Goal: Feedback & Contribution: Leave review/rating

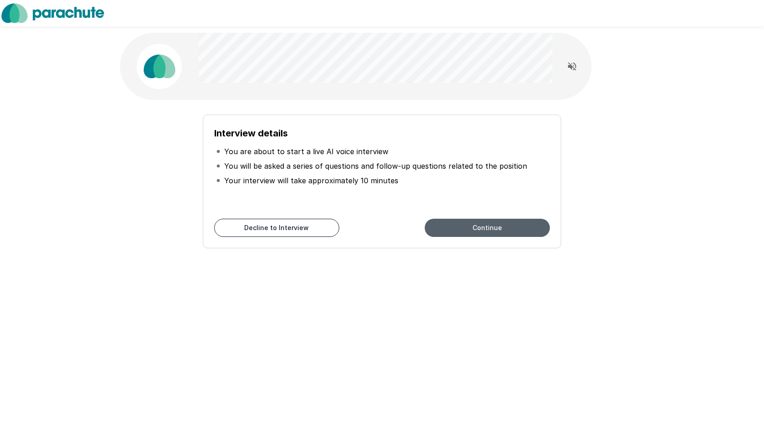
click at [317, 227] on button "Continue" at bounding box center [487, 228] width 125 height 18
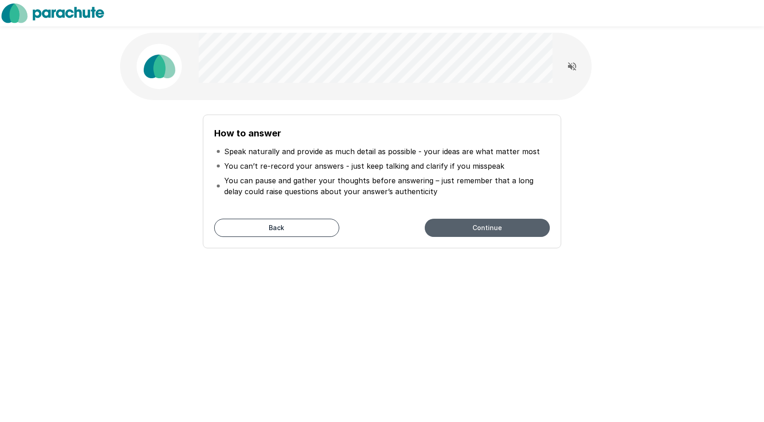
click at [317, 235] on button "Continue" at bounding box center [487, 228] width 125 height 18
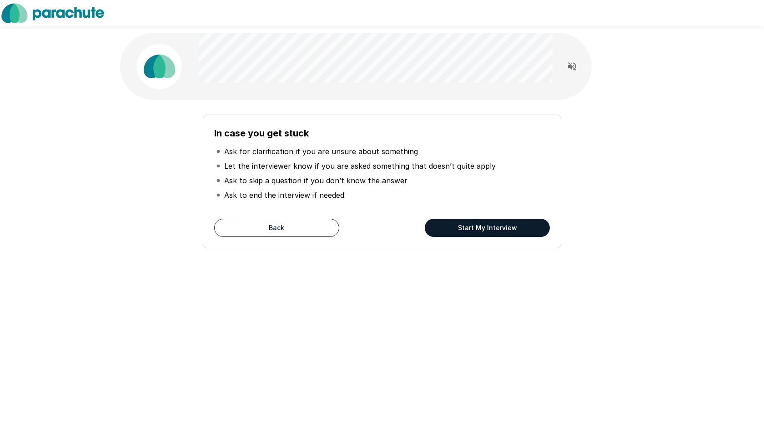
click at [317, 231] on button "Start My Interview" at bounding box center [487, 228] width 125 height 18
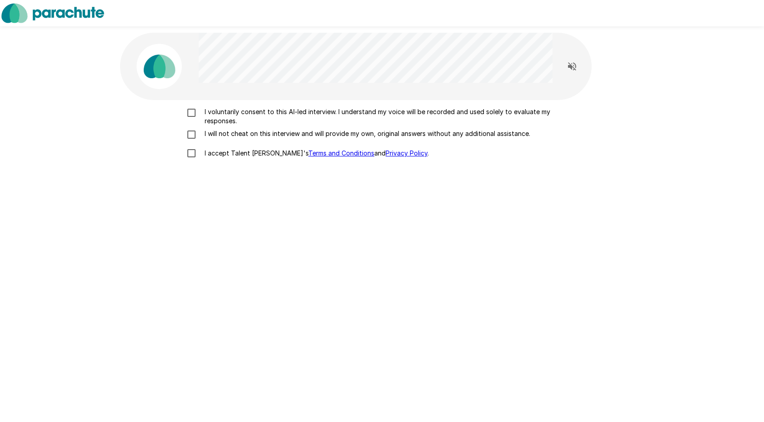
click at [295, 115] on p "I voluntarily consent to this AI-led interview. I understand my voice will be r…" at bounding box center [391, 116] width 381 height 18
click at [312, 139] on label "I will not cheat on this interview and will provide my own, original answers wi…" at bounding box center [382, 134] width 400 height 11
click at [255, 154] on p "I accept Talent Llama's Terms and Conditions and Privacy Policy ." at bounding box center [315, 153] width 228 height 9
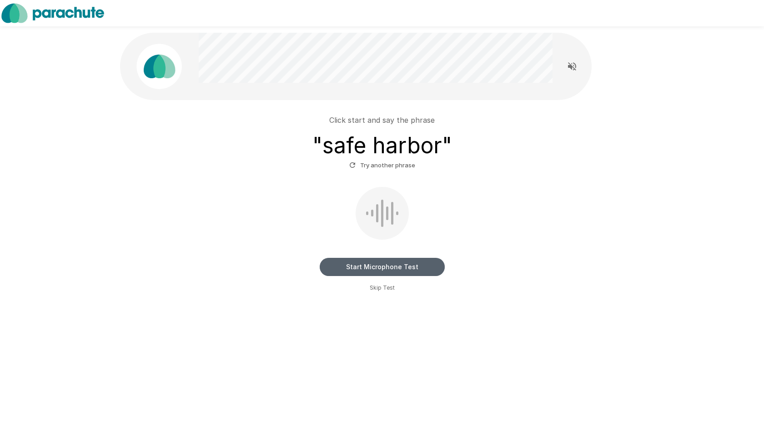
click at [317, 266] on button "Start Microphone Test" at bounding box center [382, 267] width 125 height 18
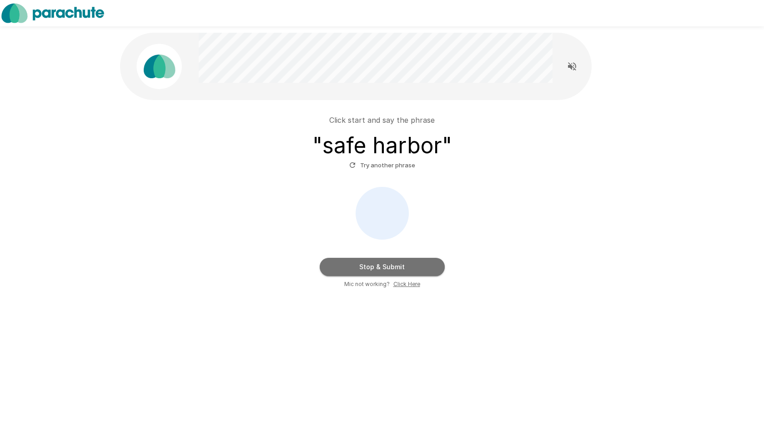
click at [317, 267] on button "Stop & Submit" at bounding box center [382, 267] width 125 height 18
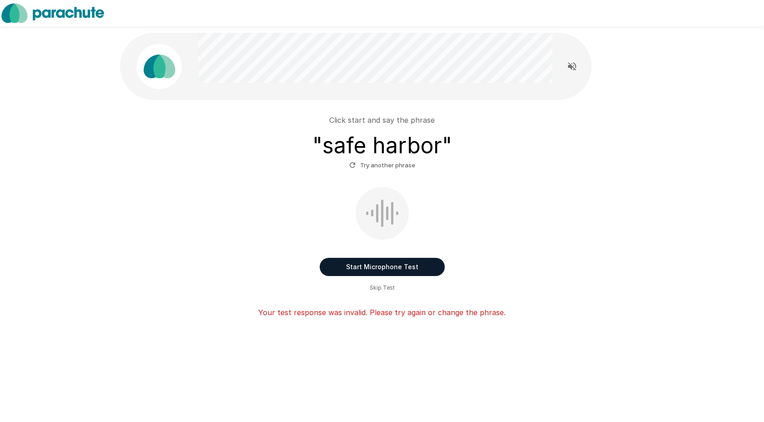
click at [317, 266] on button "Start Microphone Test" at bounding box center [382, 267] width 125 height 18
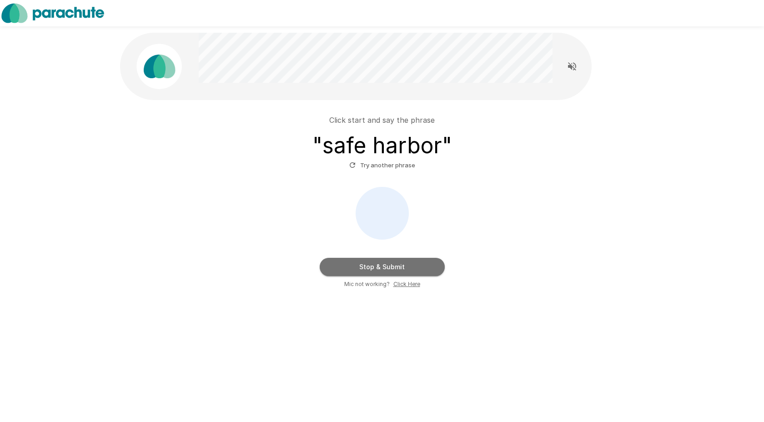
click at [317, 266] on button "Stop & Submit" at bounding box center [382, 267] width 125 height 18
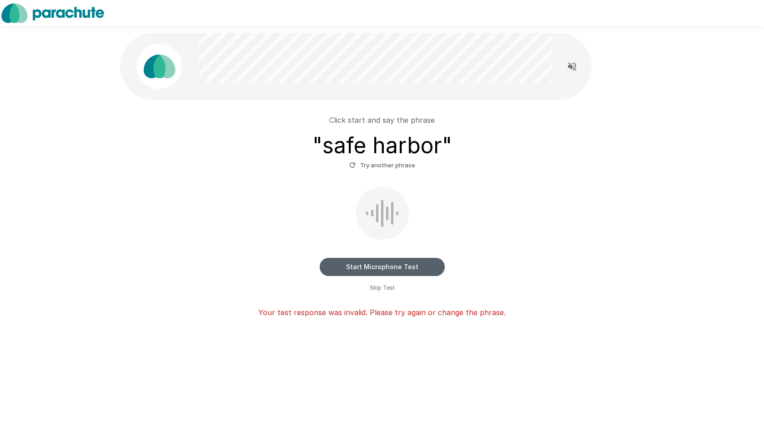
click at [317, 266] on button "Start Microphone Test" at bounding box center [382, 267] width 125 height 18
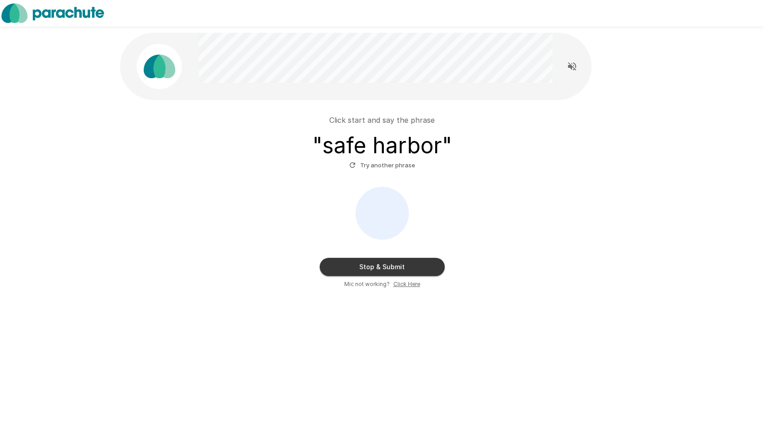
click at [317, 266] on button "Stop & Submit" at bounding box center [382, 267] width 125 height 18
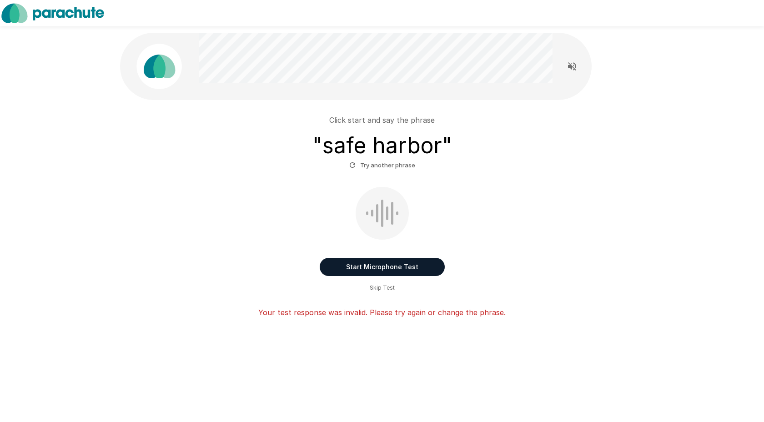
click at [317, 165] on button "Try another phrase" at bounding box center [382, 165] width 70 height 14
click at [317, 265] on button "Start Microphone Test" at bounding box center [382, 267] width 125 height 18
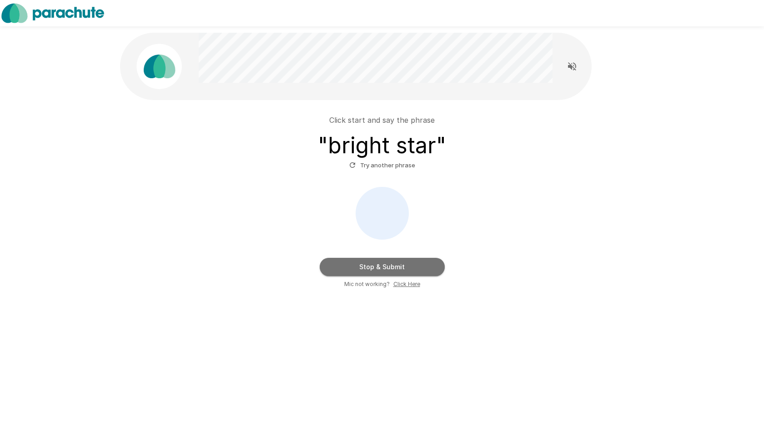
click at [317, 265] on button "Stop & Submit" at bounding box center [382, 267] width 125 height 18
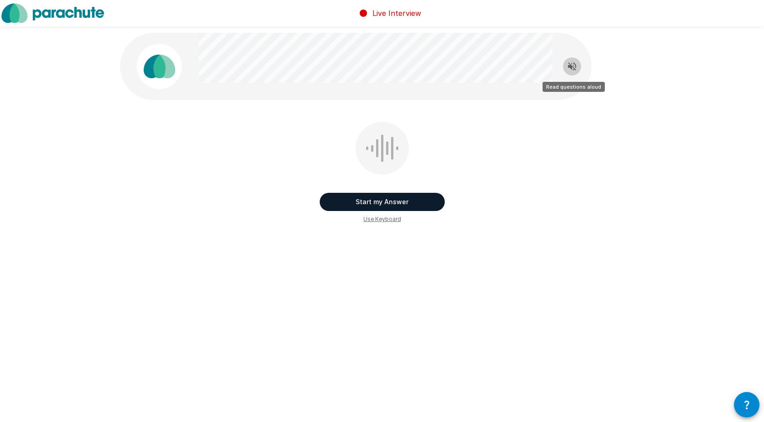
click at [317, 65] on icon "Read questions aloud" at bounding box center [572, 66] width 8 height 8
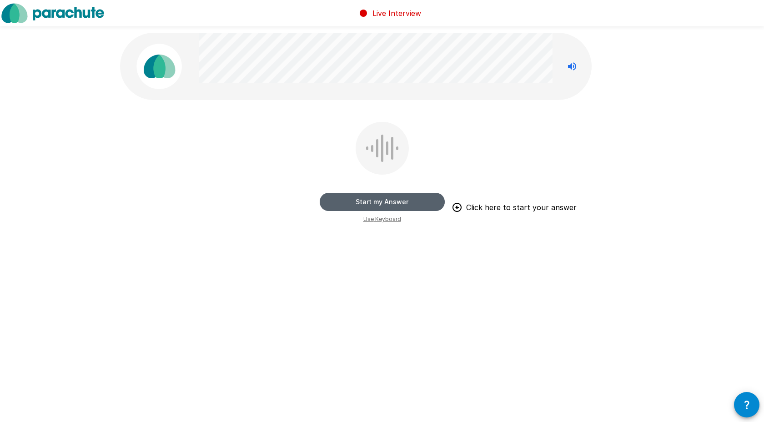
click at [317, 200] on button "Start my Answer" at bounding box center [382, 202] width 125 height 18
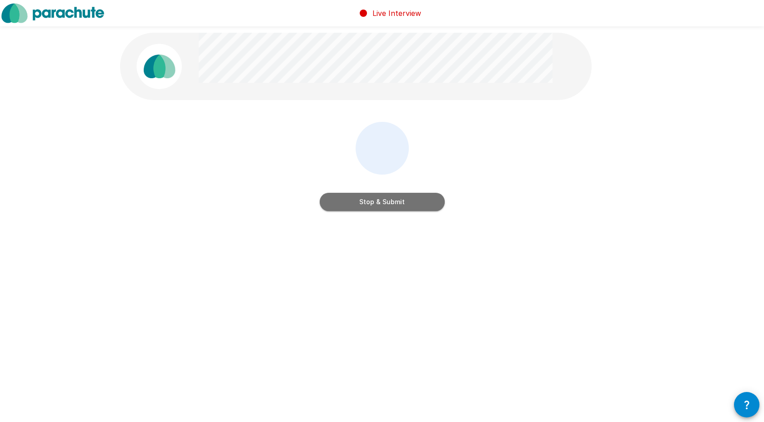
click at [317, 206] on button "Stop & Submit" at bounding box center [382, 202] width 125 height 18
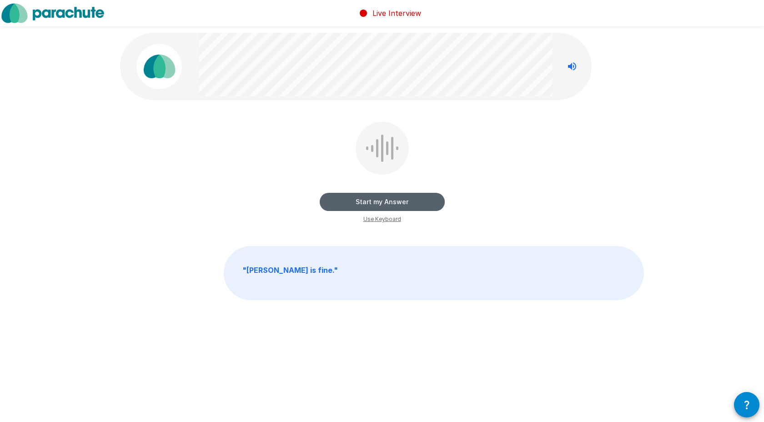
click at [317, 199] on button "Start my Answer" at bounding box center [382, 202] width 125 height 18
click at [317, 199] on button "Stop & Submit" at bounding box center [382, 202] width 125 height 18
click at [317, 199] on button "Start my Answer" at bounding box center [382, 202] width 125 height 18
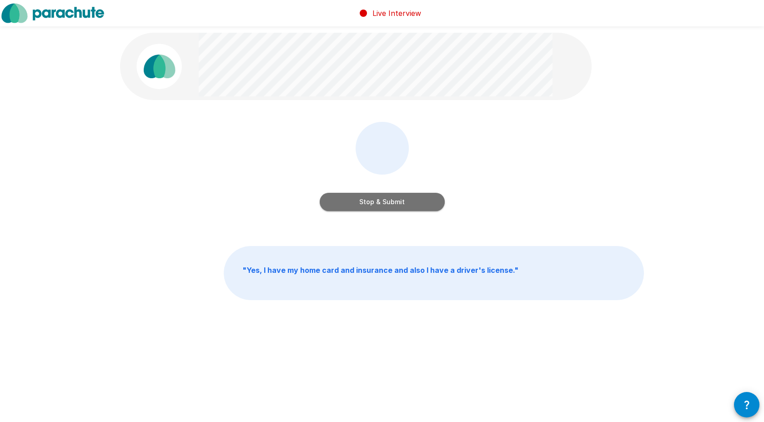
click at [317, 199] on button "Stop & Submit" at bounding box center [382, 202] width 125 height 18
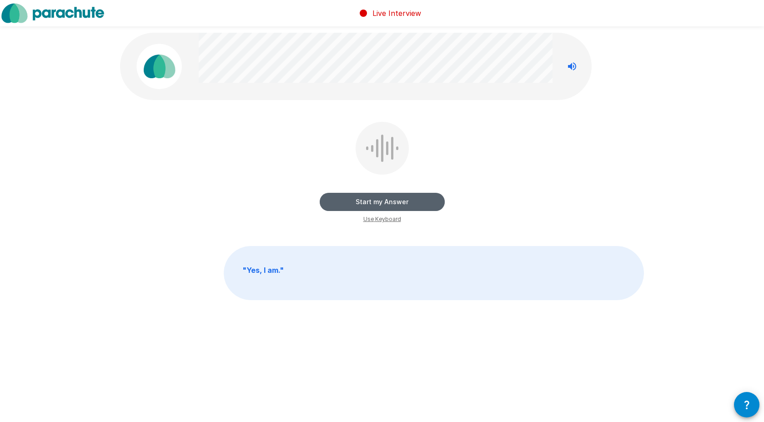
click at [317, 200] on button "Start my Answer" at bounding box center [382, 202] width 125 height 18
click at [317, 200] on button "Stop & Submit" at bounding box center [382, 202] width 125 height 18
click at [317, 203] on button "Start my Answer" at bounding box center [382, 202] width 125 height 18
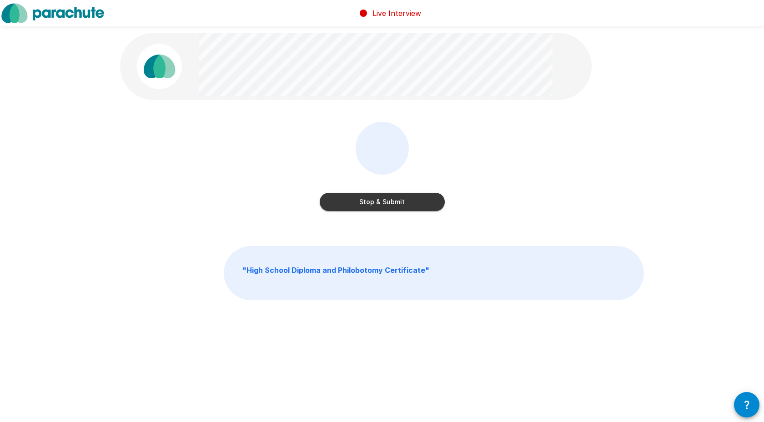
click at [317, 203] on button "Stop & Submit" at bounding box center [382, 202] width 125 height 18
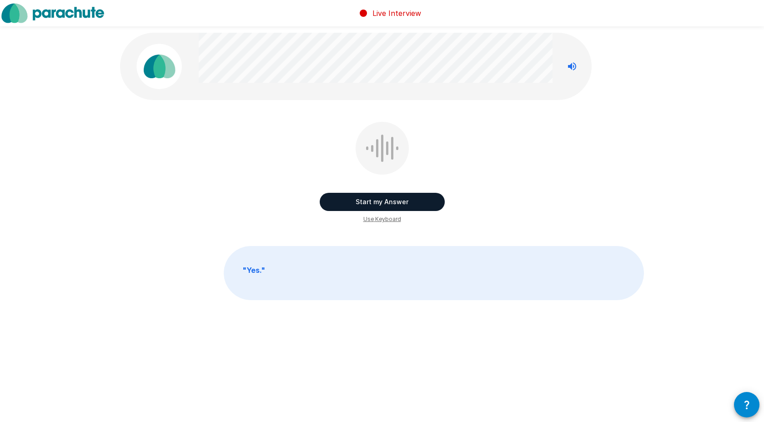
click at [317, 202] on button "Start my Answer" at bounding box center [382, 202] width 125 height 18
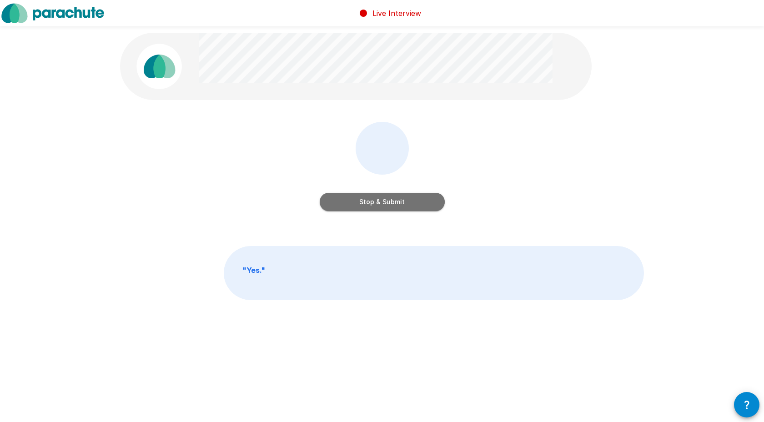
click at [317, 202] on button "Stop & Submit" at bounding box center [382, 202] width 125 height 18
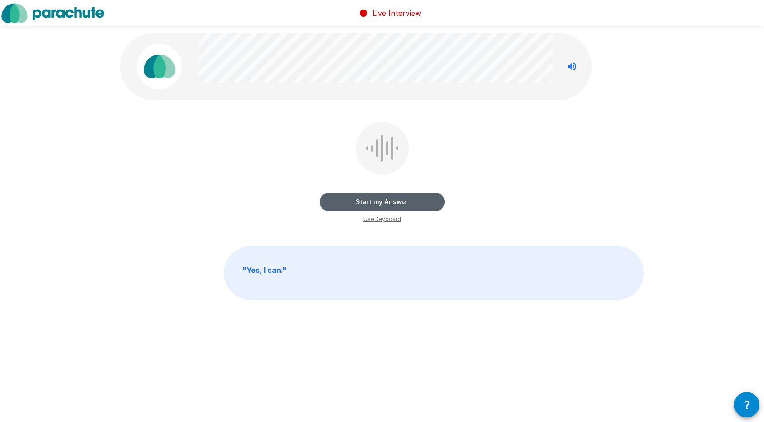
click at [317, 200] on button "Start my Answer" at bounding box center [382, 202] width 125 height 18
click at [317, 200] on button "Stop & Submit" at bounding box center [382, 202] width 125 height 18
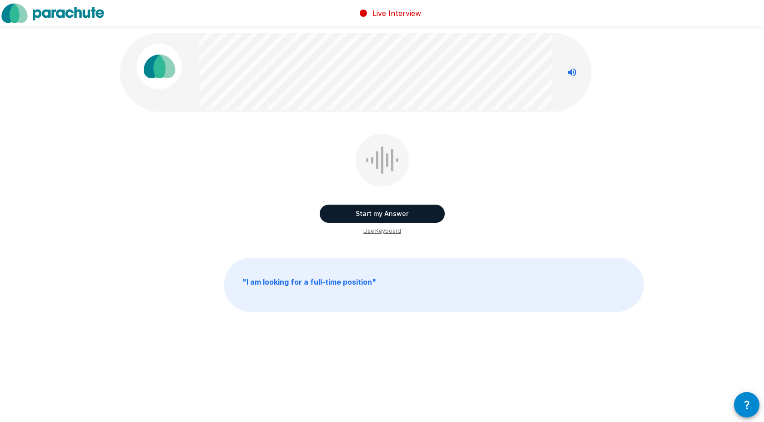
click at [317, 213] on button "Start my Answer" at bounding box center [382, 214] width 125 height 18
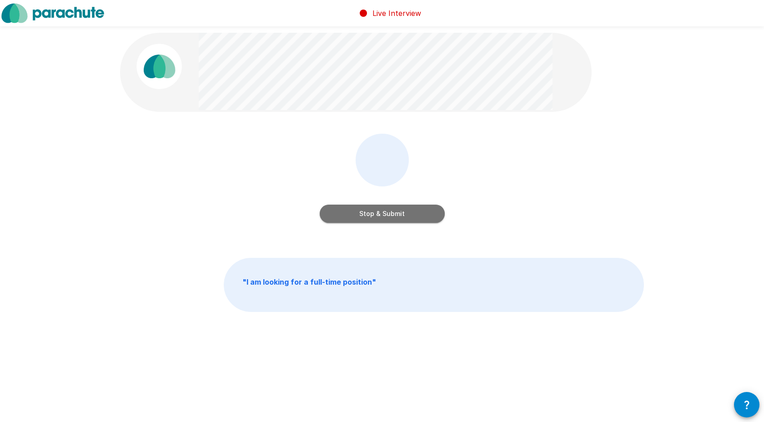
click at [317, 213] on button "Stop & Submit" at bounding box center [382, 214] width 125 height 18
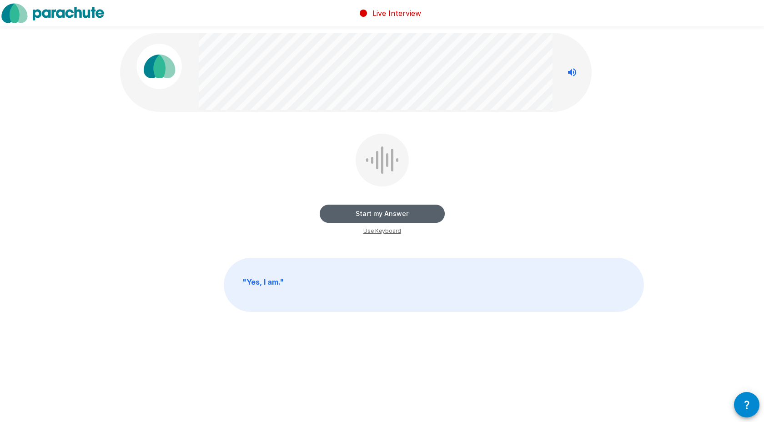
click at [317, 215] on button "Start my Answer" at bounding box center [382, 214] width 125 height 18
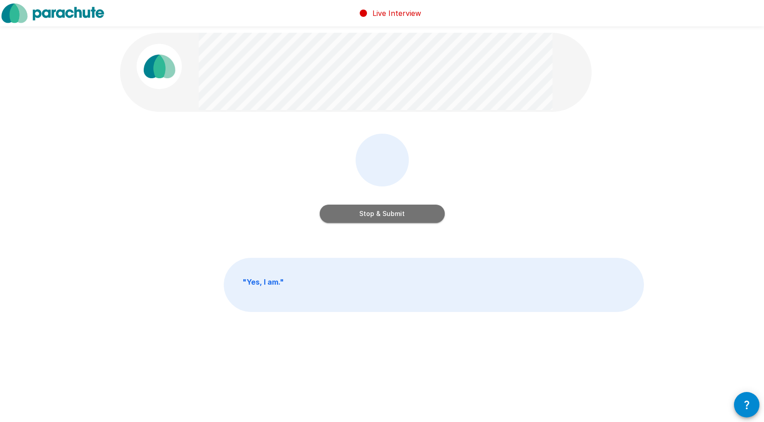
click at [317, 215] on button "Stop & Submit" at bounding box center [382, 214] width 125 height 18
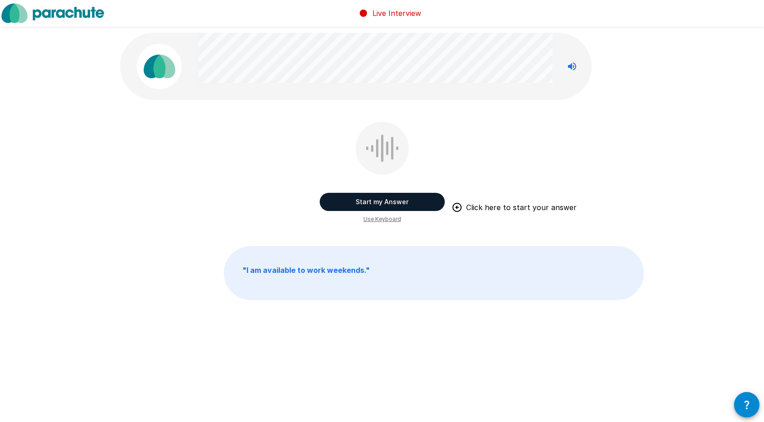
click at [317, 204] on button "Start my Answer" at bounding box center [382, 202] width 125 height 18
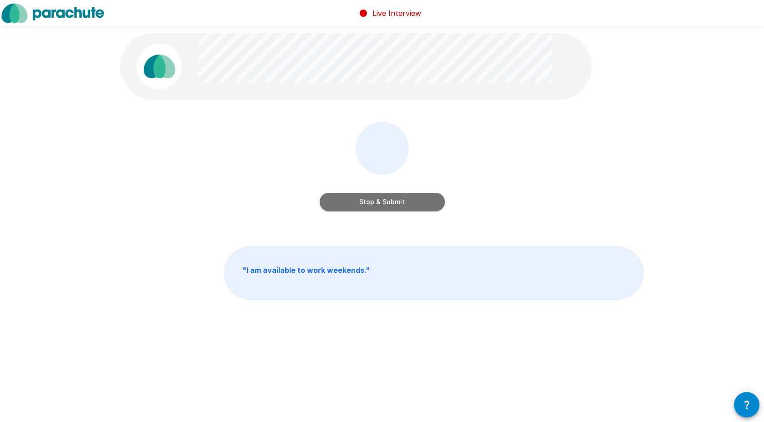
click at [317, 204] on button "Stop & Submit" at bounding box center [382, 202] width 125 height 18
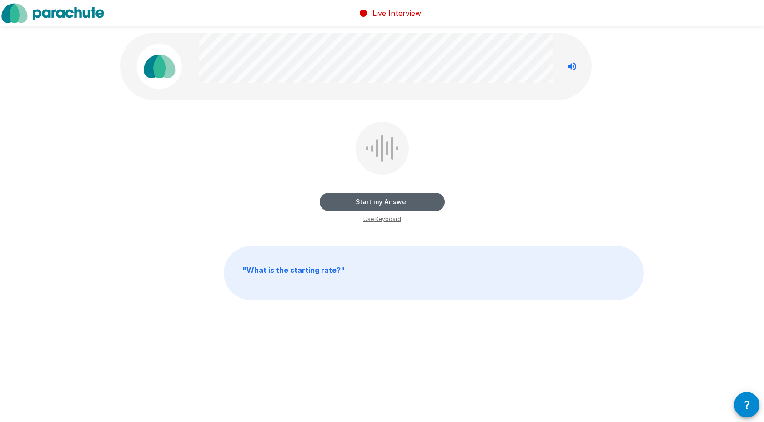
click at [317, 204] on button "Start my Answer" at bounding box center [382, 202] width 125 height 18
click at [317, 204] on button "Stop & Submit" at bounding box center [382, 202] width 125 height 18
click at [317, 204] on button "Start my Answer" at bounding box center [382, 202] width 125 height 18
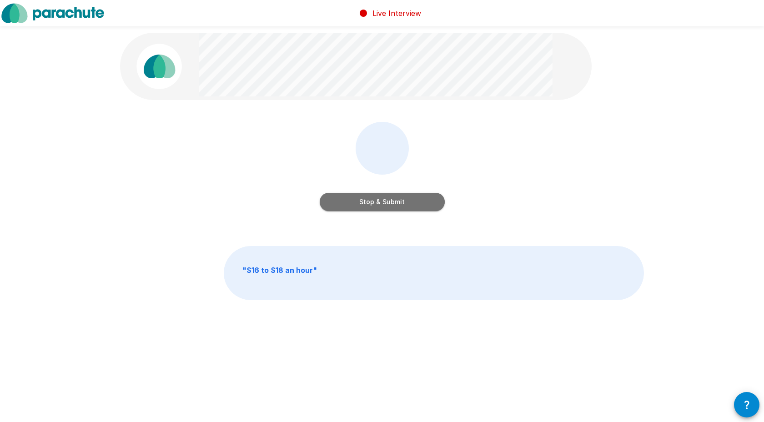
click at [317, 204] on button "Stop & Submit" at bounding box center [382, 202] width 125 height 18
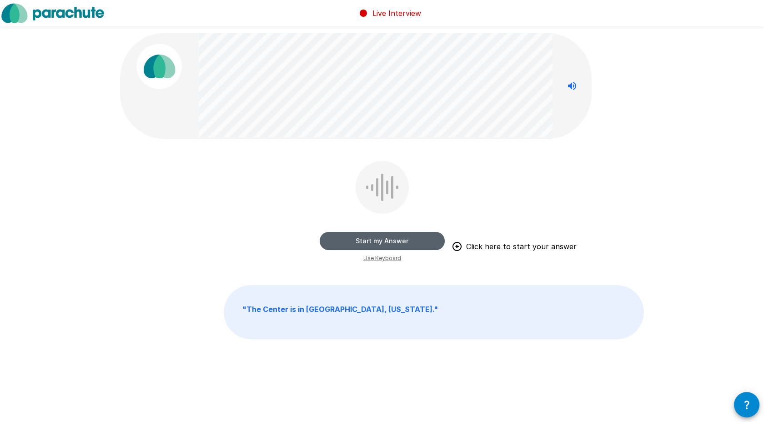
click at [317, 238] on button "Start my Answer" at bounding box center [382, 241] width 125 height 18
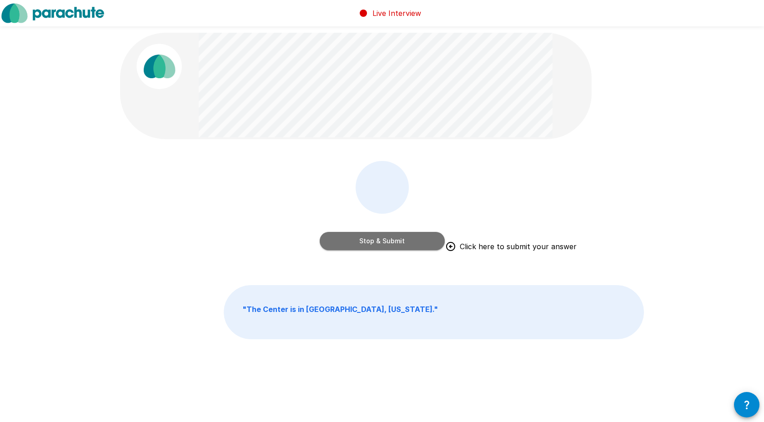
click at [317, 238] on button "Stop & Submit" at bounding box center [382, 241] width 125 height 18
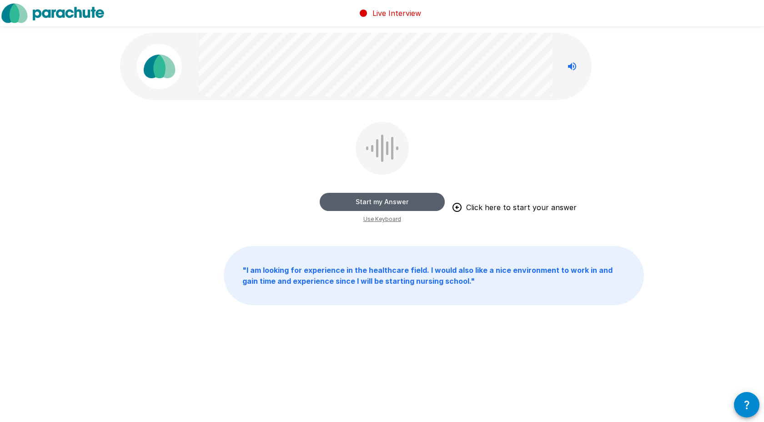
click at [317, 199] on button "Start my Answer" at bounding box center [382, 202] width 125 height 18
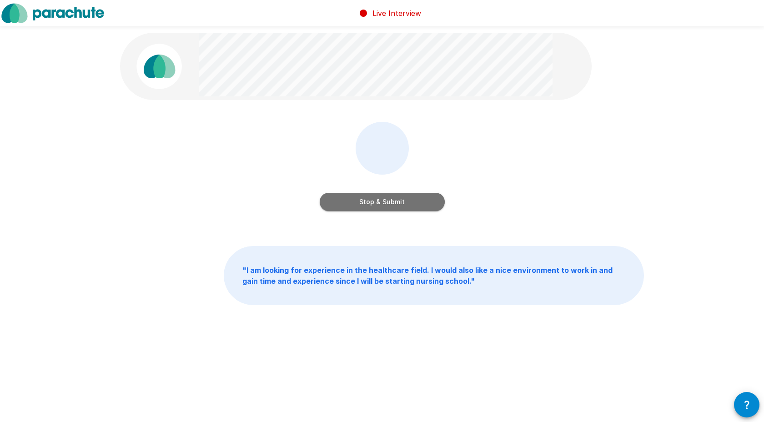
click at [317, 199] on button "Stop & Submit" at bounding box center [382, 202] width 125 height 18
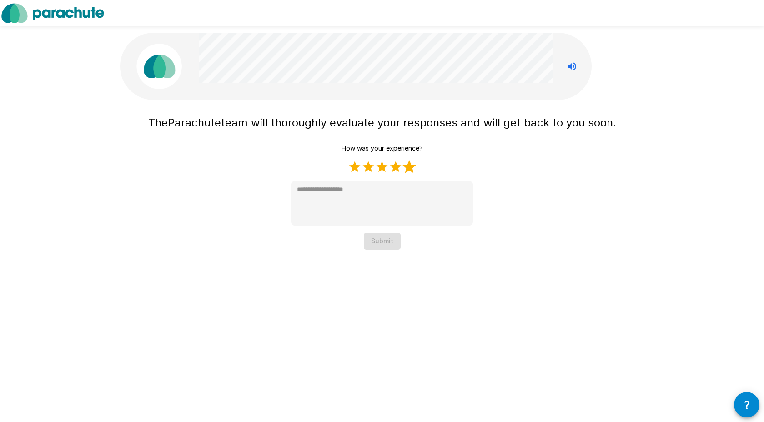
click at [317, 165] on label "5 Stars" at bounding box center [409, 167] width 14 height 14
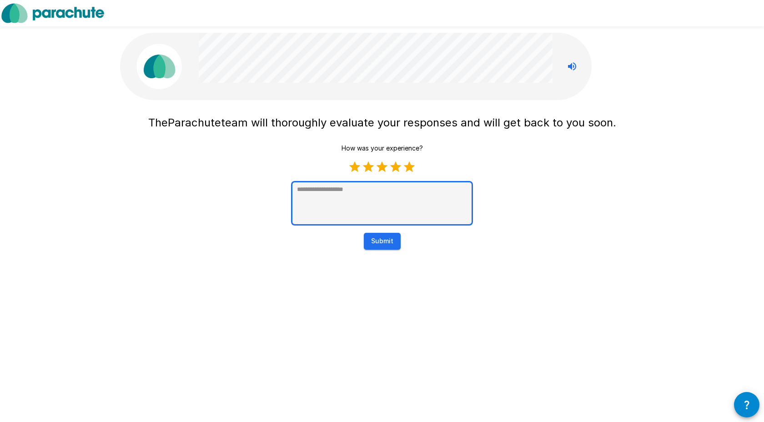
type textarea "*"
click at [317, 185] on textarea at bounding box center [382, 203] width 182 height 45
type textarea "*"
type textarea "**"
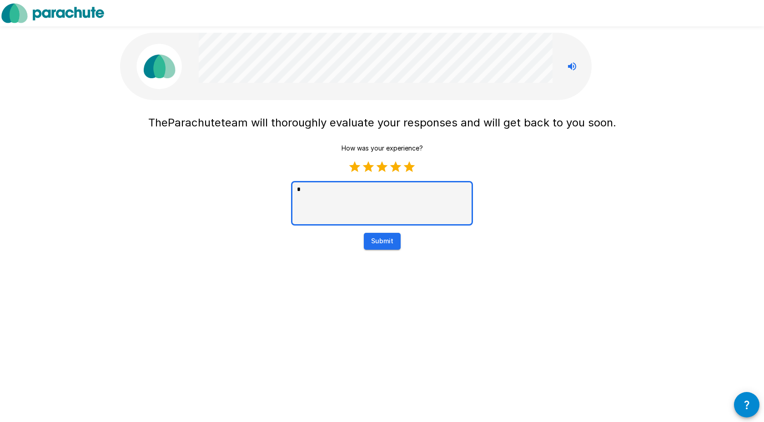
type textarea "*"
type textarea "**"
type textarea "*"
type textarea "****"
type textarea "*"
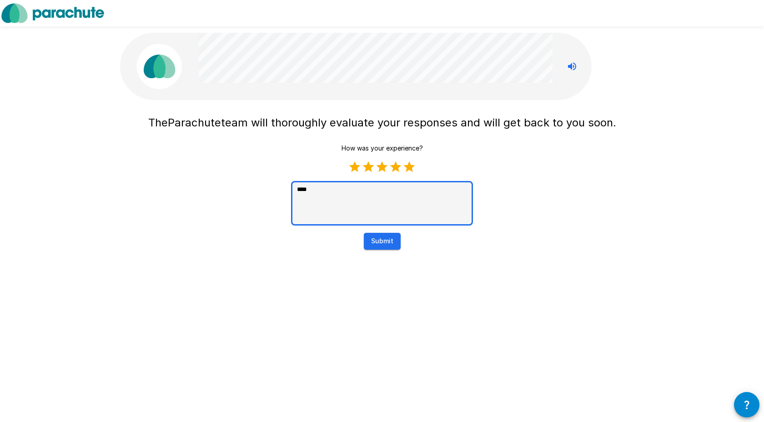
type textarea "*****"
type textarea "*"
type textarea "******"
type textarea "*"
type textarea "******"
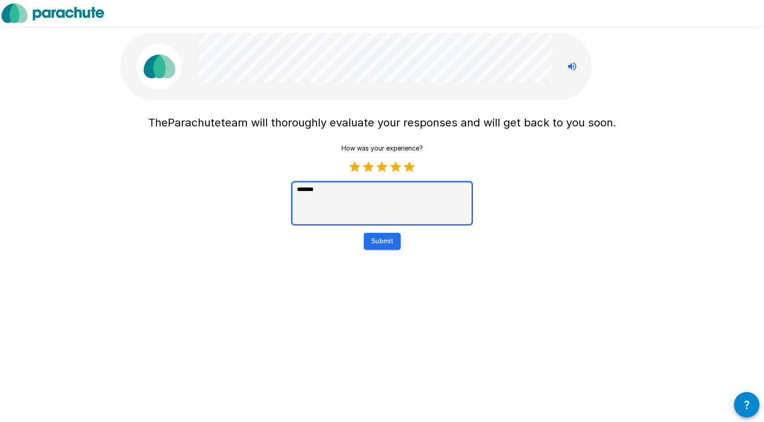
type textarea "*"
type textarea "********"
type textarea "*"
type textarea "*********"
type textarea "*"
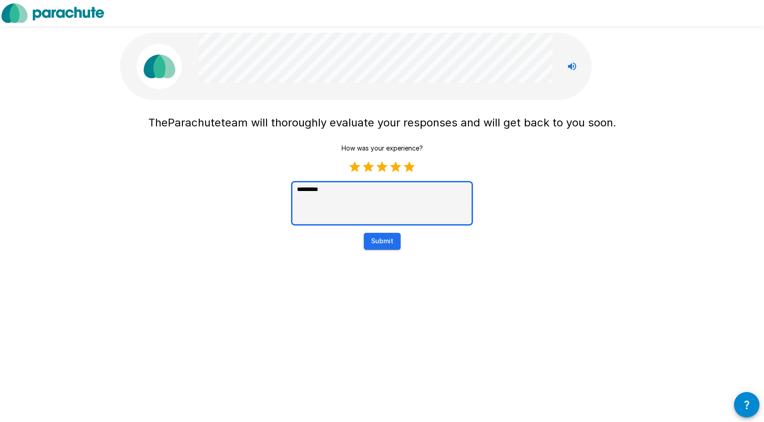
type textarea "**********"
type textarea "*"
type textarea "**********"
type textarea "*"
type textarea "**********"
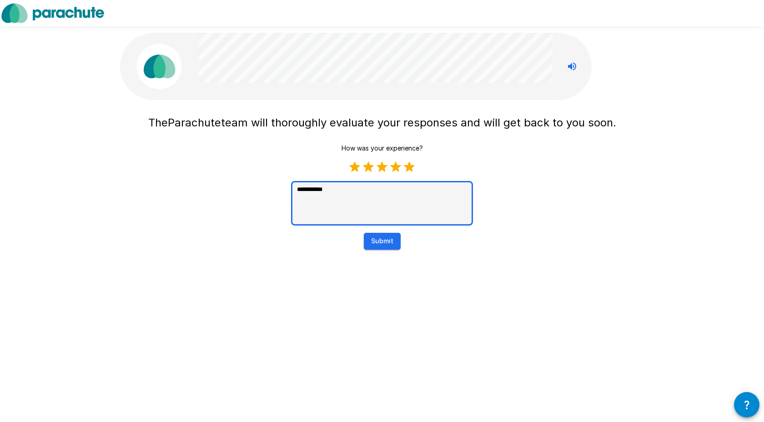
type textarea "*"
type textarea "**********"
type textarea "*"
type textarea "**********"
type textarea "*"
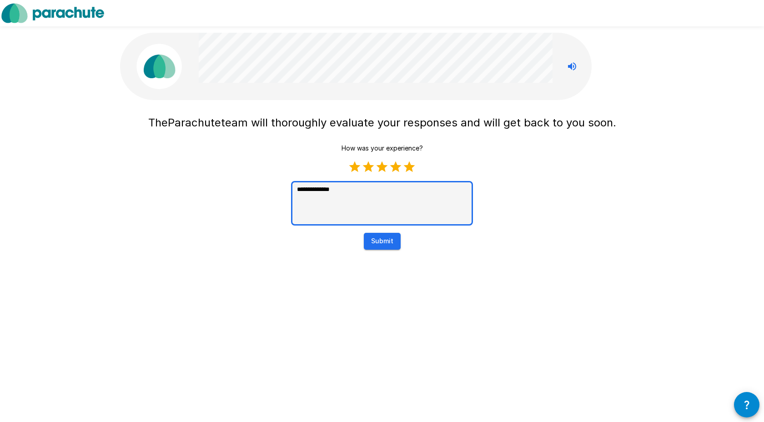
type textarea "**********"
type textarea "*"
type textarea "**********"
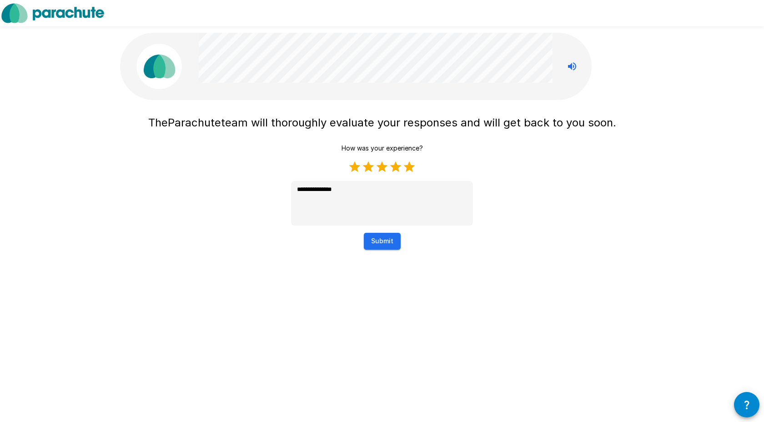
type textarea "*"
click at [317, 244] on button "Submit" at bounding box center [382, 241] width 37 height 17
